Goal: Task Accomplishment & Management: Manage account settings

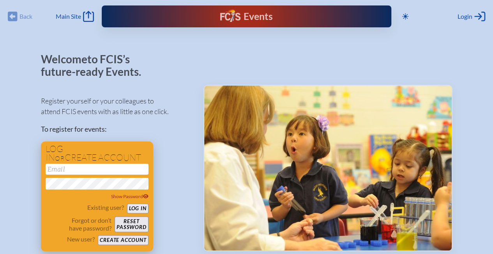
click at [94, 171] on input "email" at bounding box center [97, 168] width 103 height 11
click at [83, 211] on div "Existing user? Log in" at bounding box center [97, 208] width 103 height 10
click at [134, 208] on button "Log in" at bounding box center [137, 208] width 21 height 10
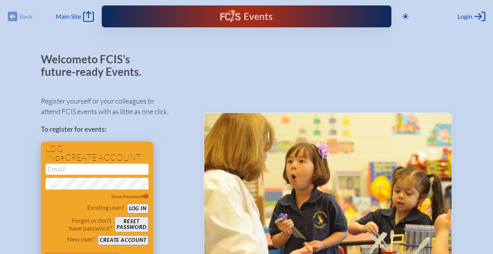
click at [66, 165] on input "email" at bounding box center [97, 168] width 103 height 11
type input "[EMAIL_ADDRESS][DOMAIN_NAME]"
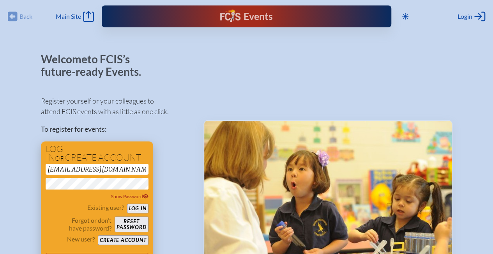
click at [137, 204] on button "Log in" at bounding box center [137, 208] width 21 height 10
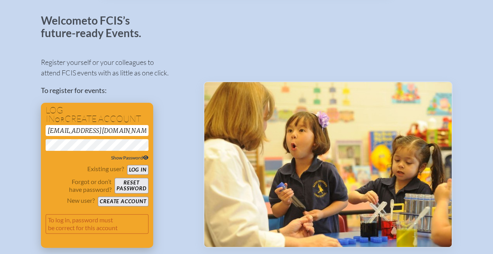
scroll to position [45, 0]
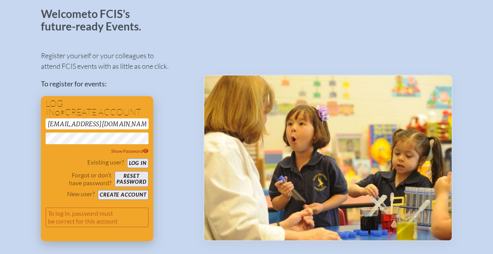
click at [72, 216] on p "To log in, password must be correct for this account" at bounding box center [97, 217] width 103 height 20
click at [135, 179] on button "Reset password" at bounding box center [132, 179] width 34 height 16
click at [131, 198] on button "Create account" at bounding box center [123, 195] width 50 height 10
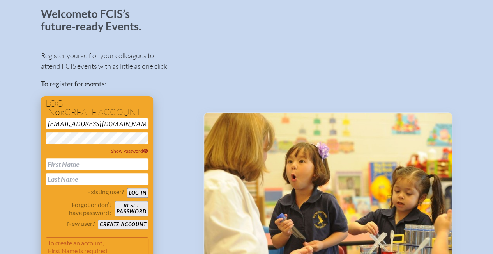
click at [71, 166] on input "text" at bounding box center [97, 164] width 103 height 12
type input "[PERSON_NAME]"
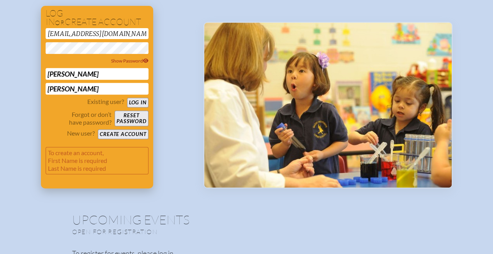
scroll to position [136, 0]
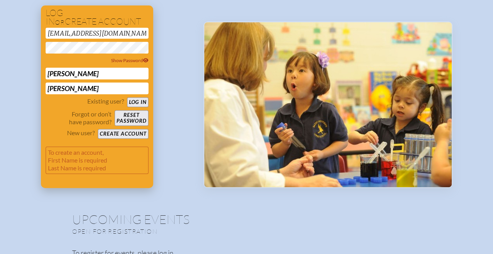
click at [134, 99] on button "Log in" at bounding box center [137, 102] width 21 height 10
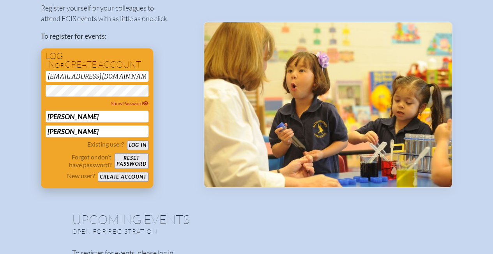
scroll to position [128, 0]
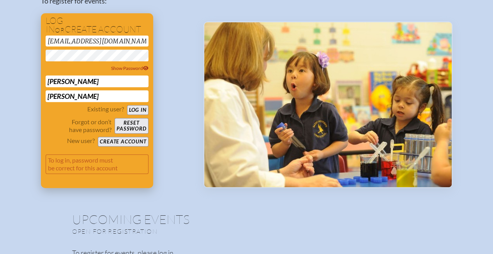
click at [112, 140] on button "Create account" at bounding box center [123, 142] width 50 height 10
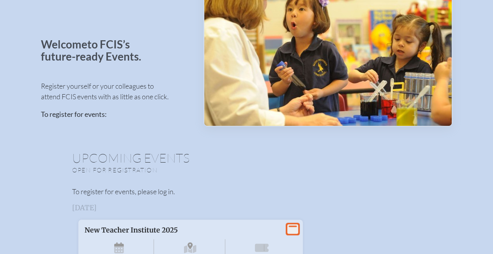
scroll to position [32, 0]
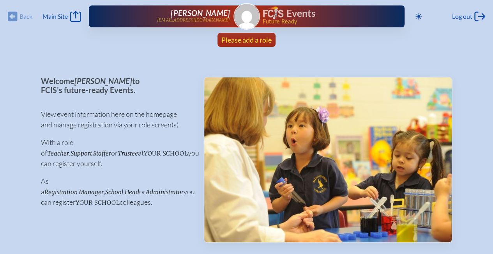
click at [247, 41] on span "Please add a role" at bounding box center [247, 39] width 50 height 9
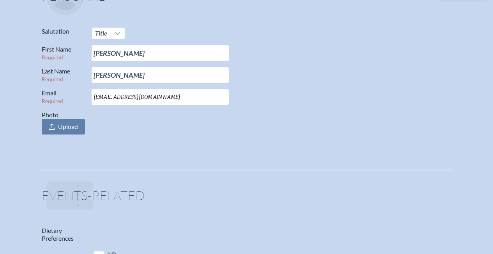
scroll to position [112, 0]
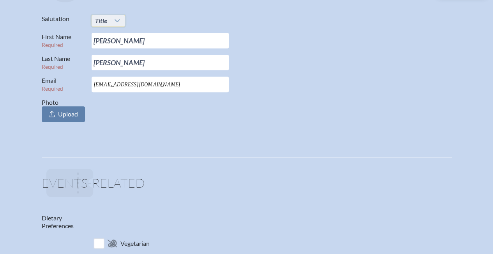
click at [101, 18] on span "Title" at bounding box center [101, 20] width 12 height 7
click at [132, 172] on p at bounding box center [249, 182] width 406 height 37
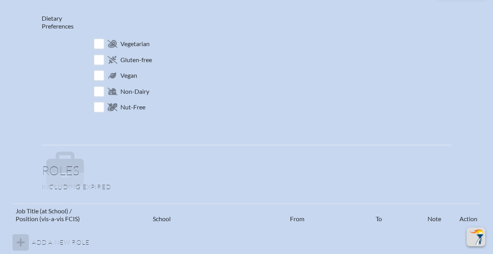
scroll to position [394, 0]
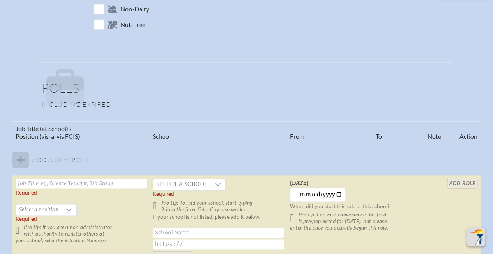
click at [44, 186] on input "text" at bounding box center [81, 183] width 131 height 10
type input "Senior Director of Development"
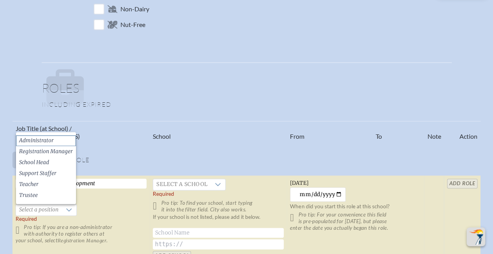
click at [49, 138] on span "Administrator" at bounding box center [36, 141] width 35 height 8
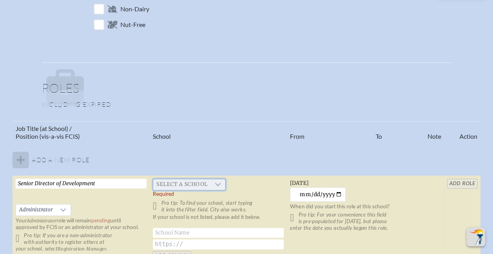
click at [174, 185] on span "Select a school" at bounding box center [181, 184] width 57 height 11
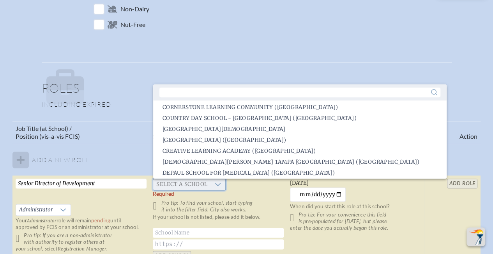
scroll to position [395, 0]
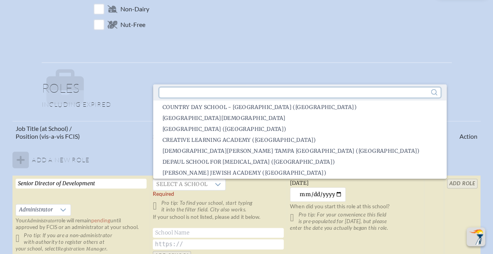
click at [200, 88] on input "text" at bounding box center [300, 92] width 281 height 10
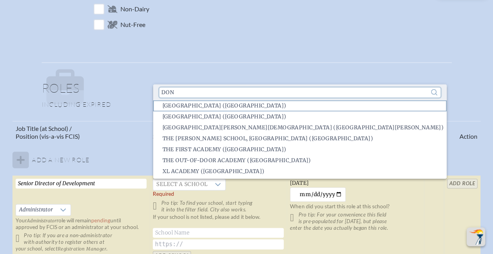
scroll to position [0, 0]
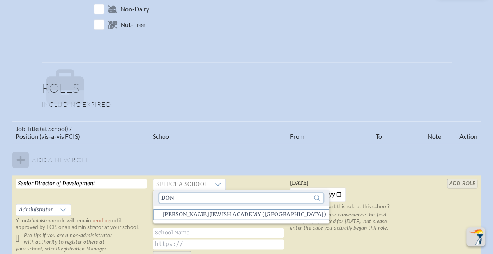
type input "don"
click at [187, 212] on span "Donna Klein Jewish Academy (Boca Raton)" at bounding box center [245, 214] width 164 height 8
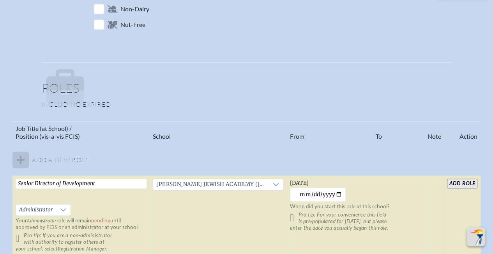
click at [176, 213] on td "Donna Klein Jewish Academy (Boca Raton)" at bounding box center [218, 215] width 137 height 81
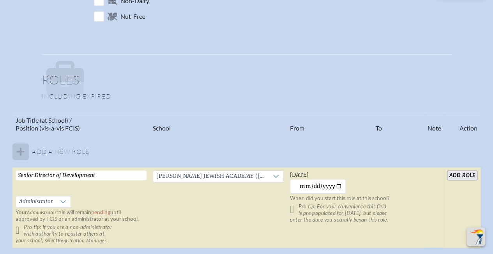
scroll to position [403, 0]
click at [339, 186] on input "2025-09-01" at bounding box center [318, 185] width 56 height 14
type input "2025-06-01"
click at [169, 199] on td "Donna Klein Jewish Academy (Boca Raton)" at bounding box center [218, 207] width 137 height 81
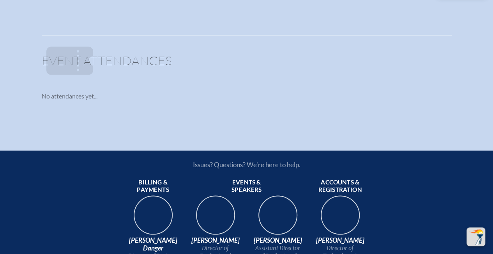
scroll to position [594, 0]
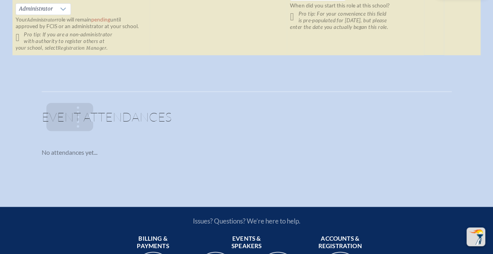
drag, startPoint x: 64, startPoint y: 124, endPoint x: 361, endPoint y: 55, distance: 304.7
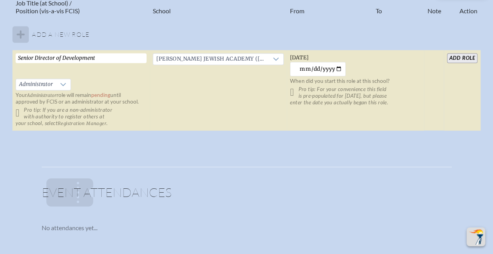
scroll to position [517, 5]
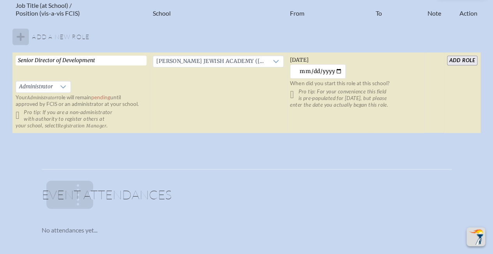
click at [363, 102] on p "Pro tip: For your convenience this field is pre-populated for yesterday, but pl…" at bounding box center [355, 98] width 131 height 20
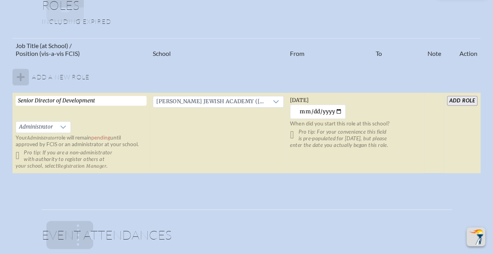
scroll to position [476, 5]
click at [461, 103] on input "add Role" at bounding box center [462, 101] width 30 height 10
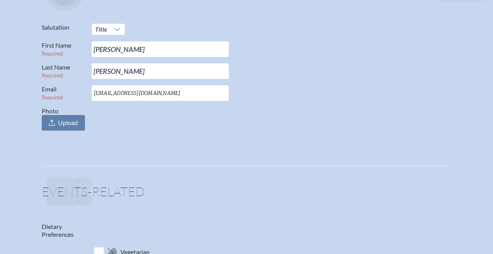
scroll to position [0, 6]
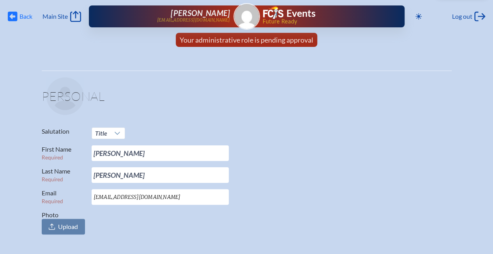
click at [20, 18] on span "Back" at bounding box center [26, 16] width 13 height 8
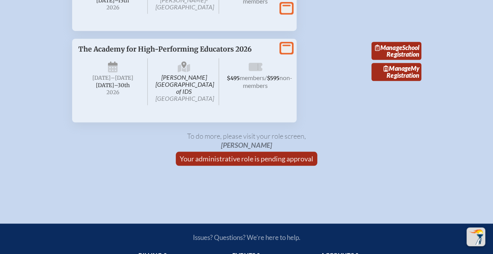
scroll to position [1768, 6]
